Goal: Task Accomplishment & Management: Complete application form

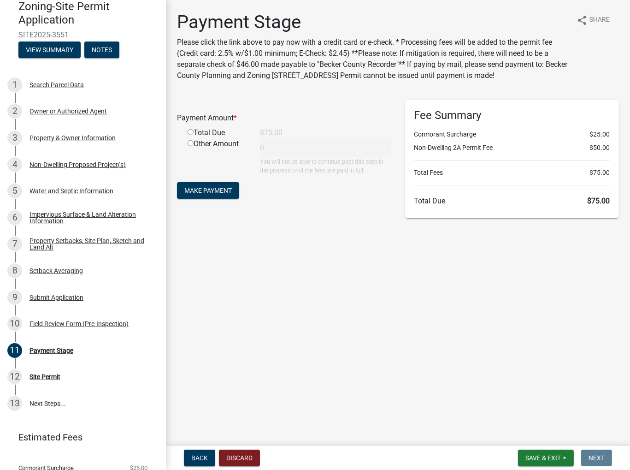
scroll to position [86, 0]
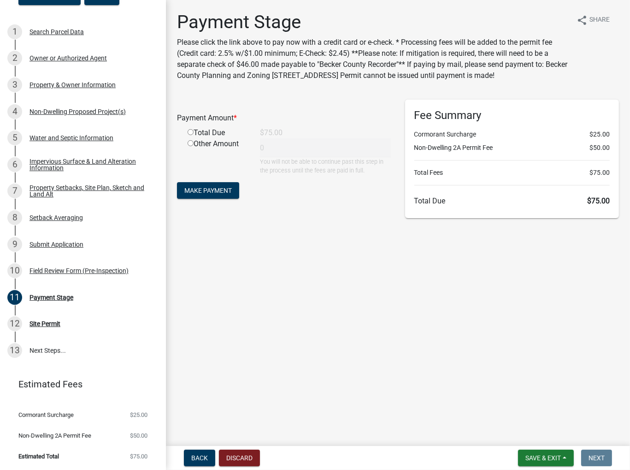
click at [188, 135] on input "radio" at bounding box center [191, 132] width 6 height 6
radio input "true"
type input "75"
click at [199, 199] on button "Make Payment" at bounding box center [208, 190] width 62 height 17
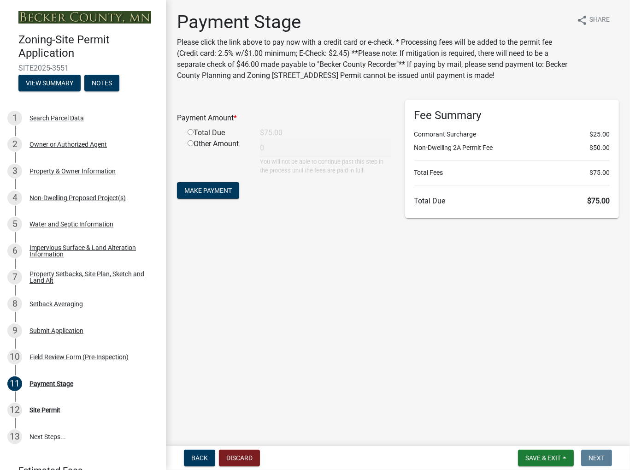
click at [215, 138] on div "Total Due" at bounding box center [217, 132] width 72 height 11
click at [191, 135] on input "radio" at bounding box center [191, 132] width 6 height 6
radio input "true"
type input "75"
click at [208, 194] on span "Make Payment" at bounding box center [207, 190] width 47 height 7
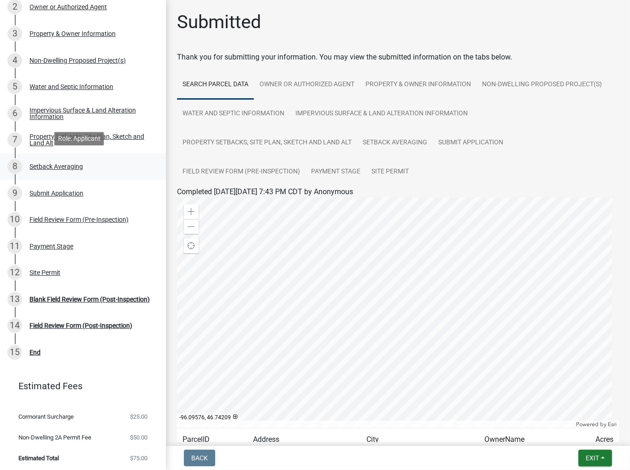
scroll to position [139, 0]
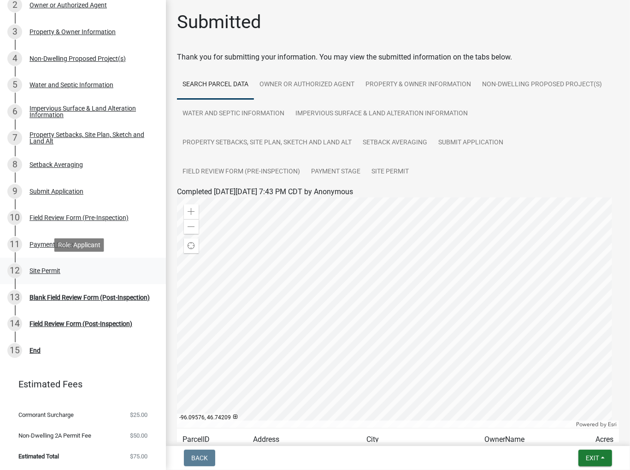
click at [29, 270] on div "Site Permit" at bounding box center [44, 270] width 31 height 6
